Goal: Browse casually

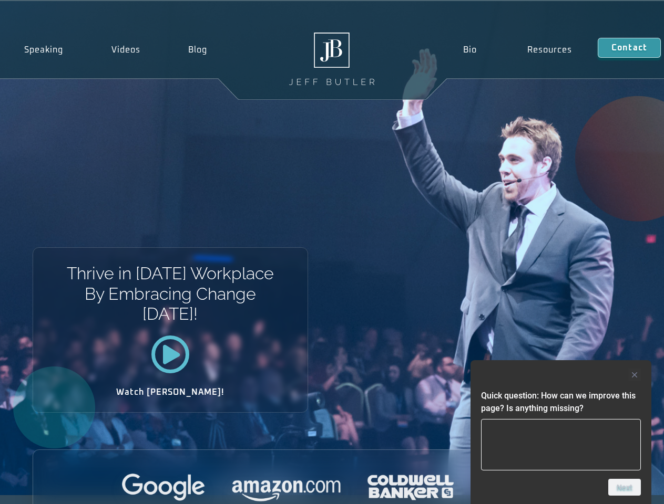
click at [332, 252] on div "Thrive in [DATE] Workplace By Embracing Change [DATE]! Watch [PERSON_NAME]!" at bounding box center [332, 248] width 664 height 494
click at [561, 375] on div at bounding box center [561, 375] width 160 height 13
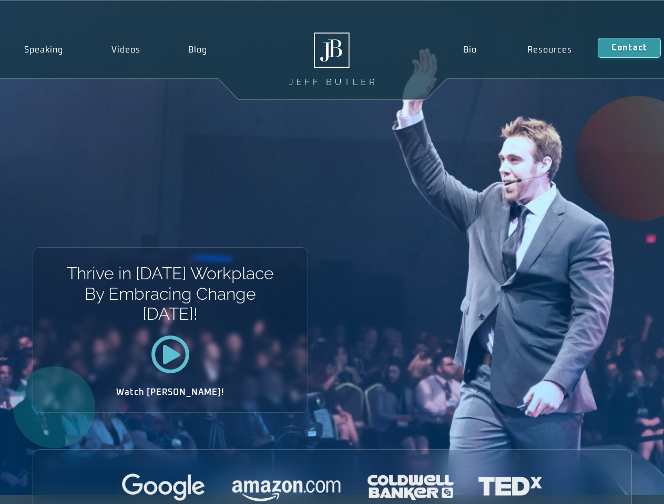
click at [624, 488] on div at bounding box center [332, 488] width 598 height 29
